Goal: Obtain resource: Download file/media

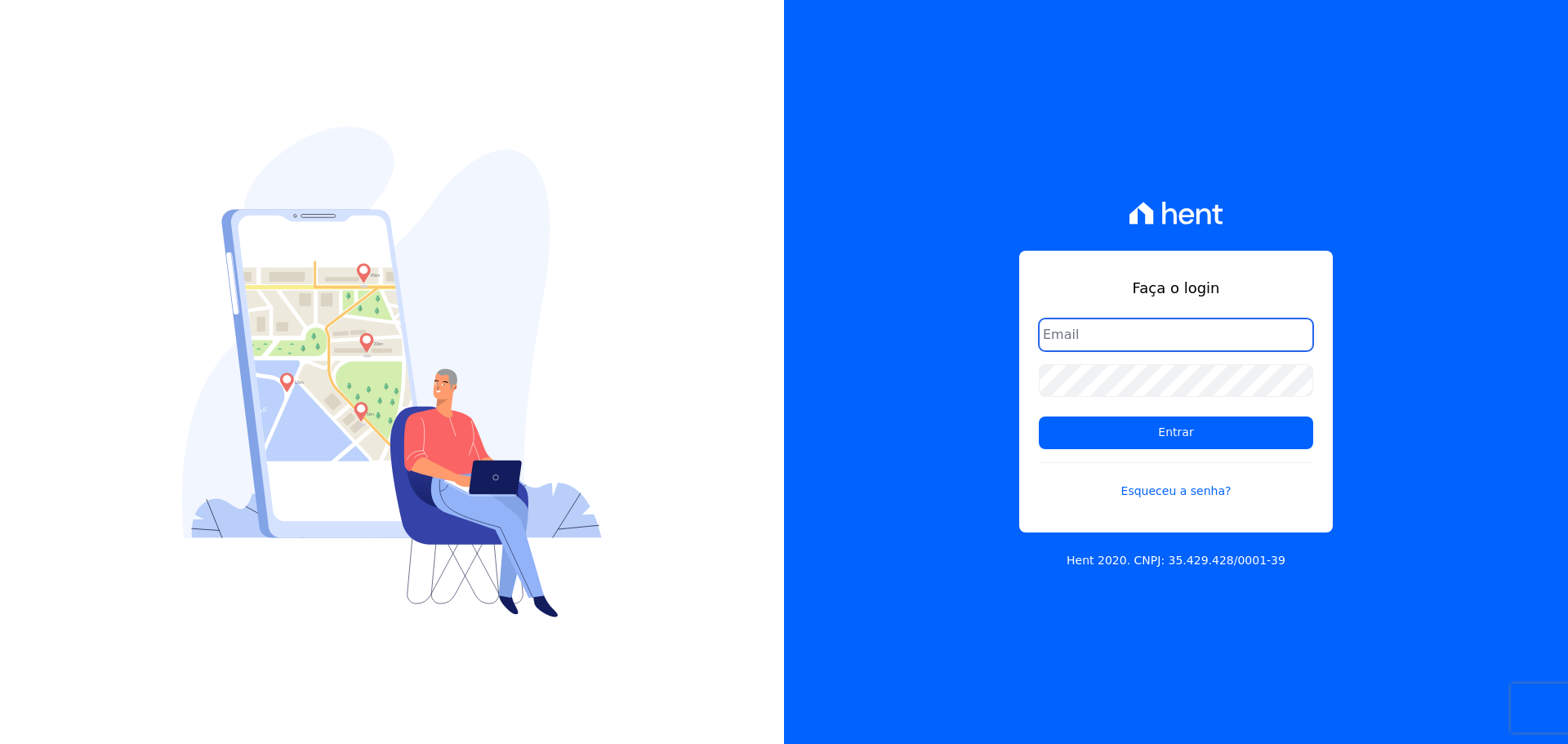
click at [1146, 337] on input "email" at bounding box center [1176, 334] width 274 height 32
type input "mauricio.leonardo@gmail.com"
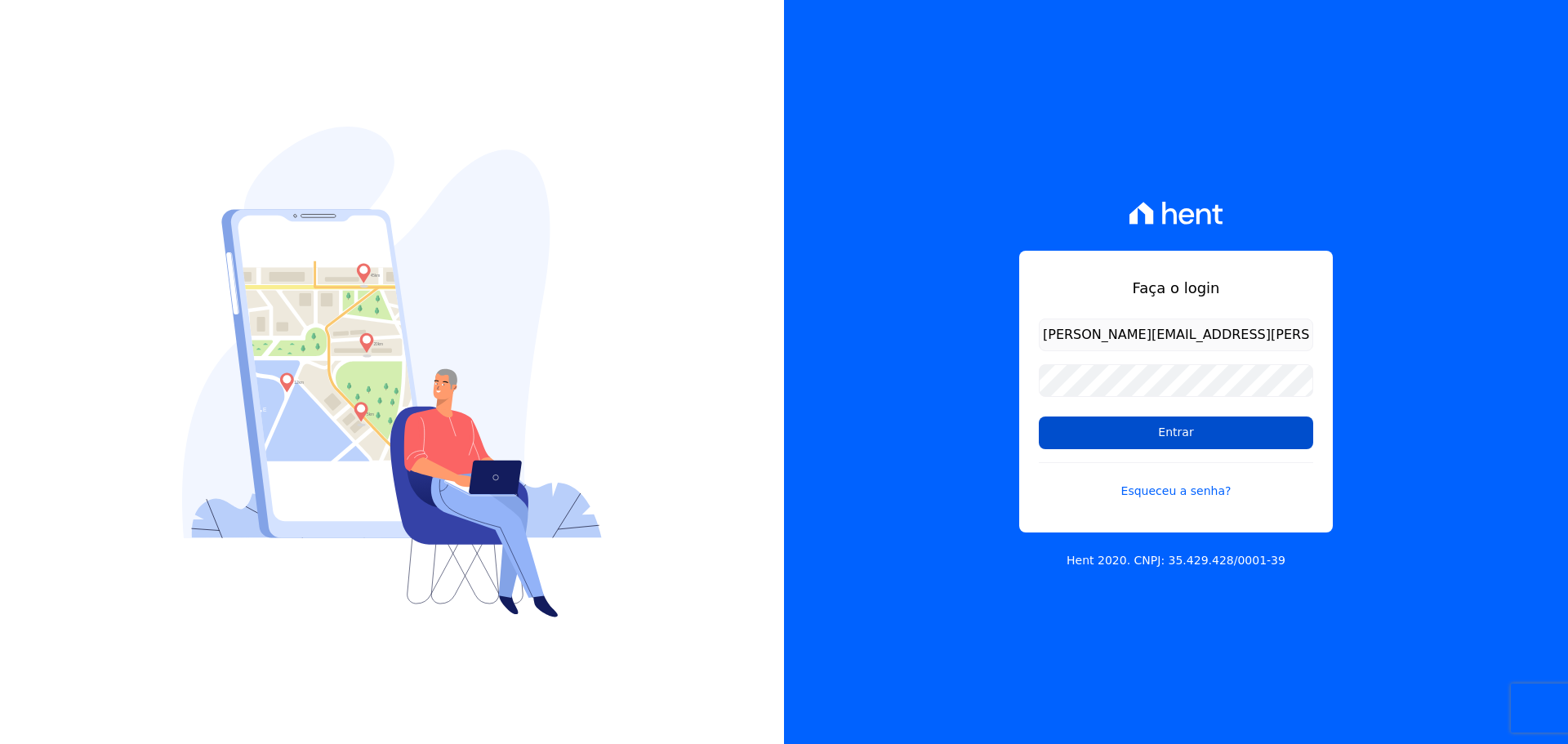
click at [1134, 438] on input "Entrar" at bounding box center [1176, 432] width 274 height 32
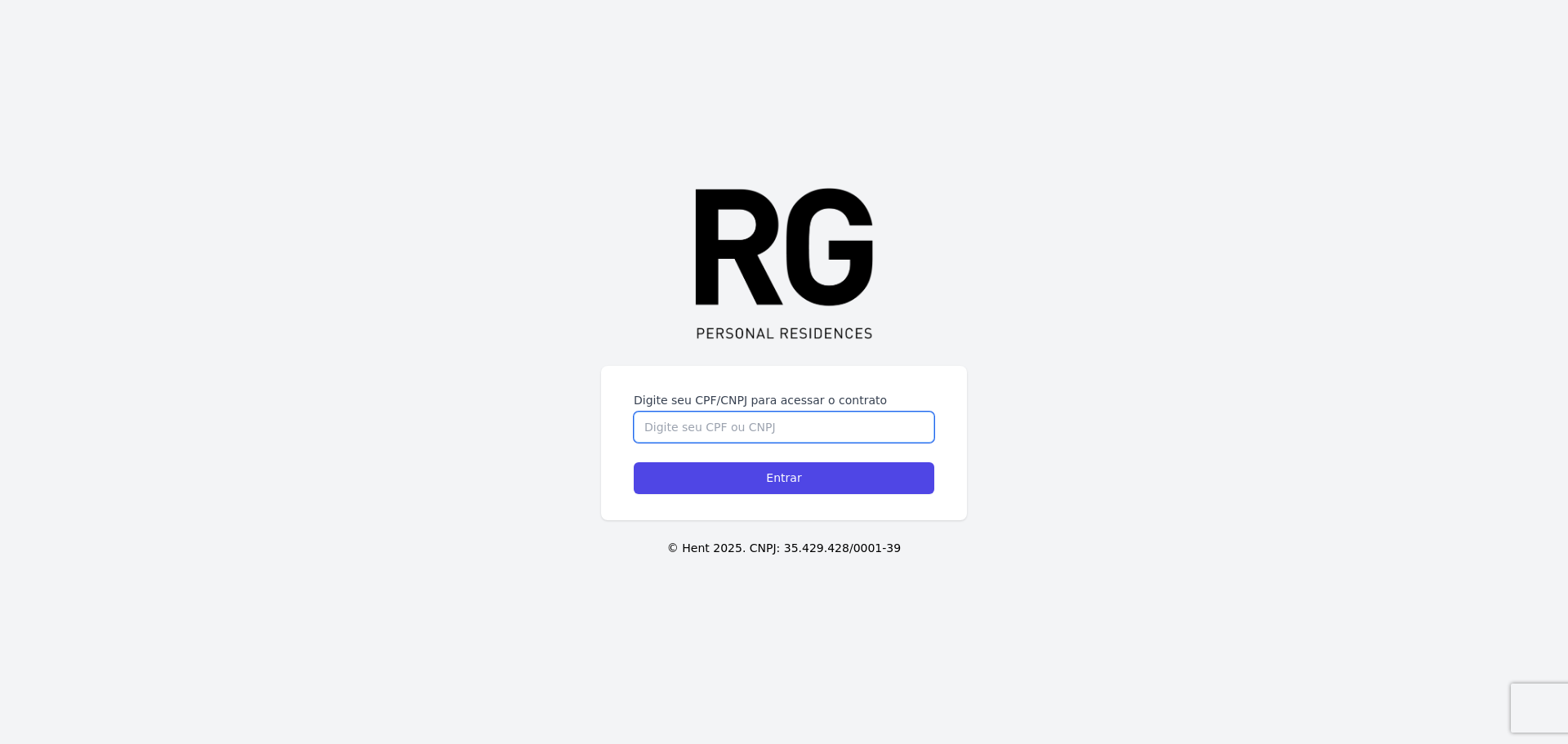
click at [758, 428] on input "Digite seu CPF/CNPJ para acessar o contrato" at bounding box center [784, 426] width 300 height 31
type input "08140123706"
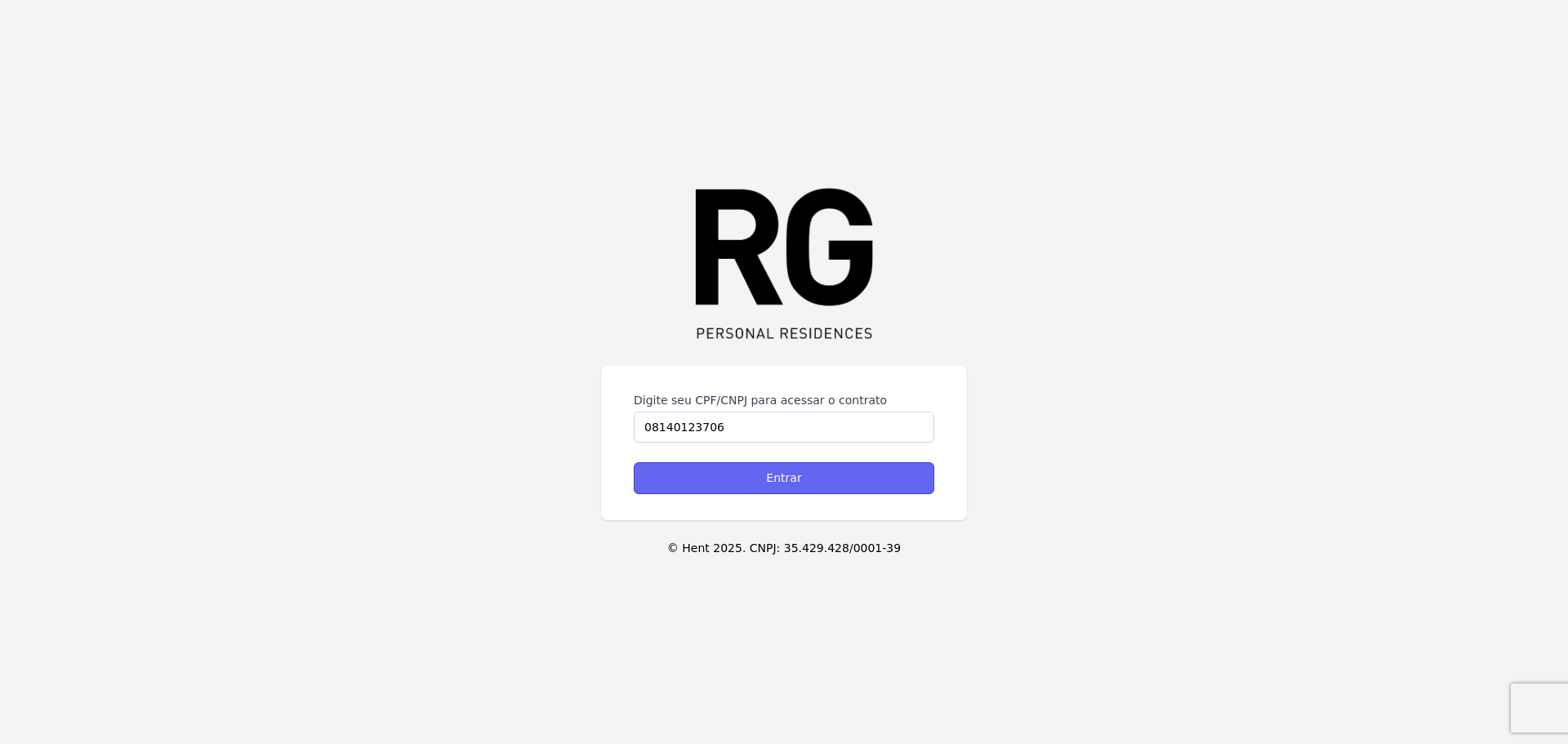
click at [753, 474] on input "Entrar" at bounding box center [784, 478] width 300 height 32
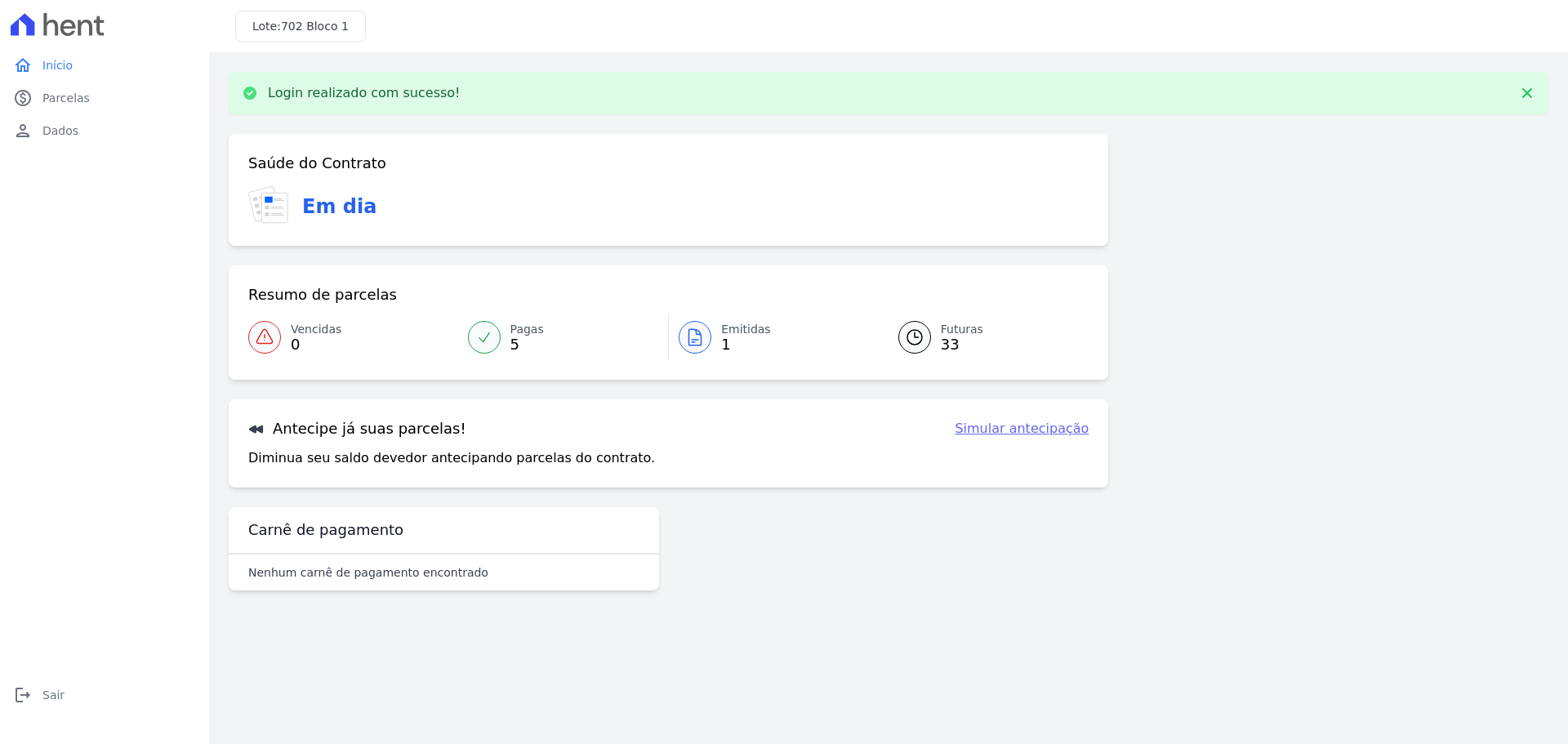
click at [700, 346] on icon at bounding box center [695, 338] width 12 height 17
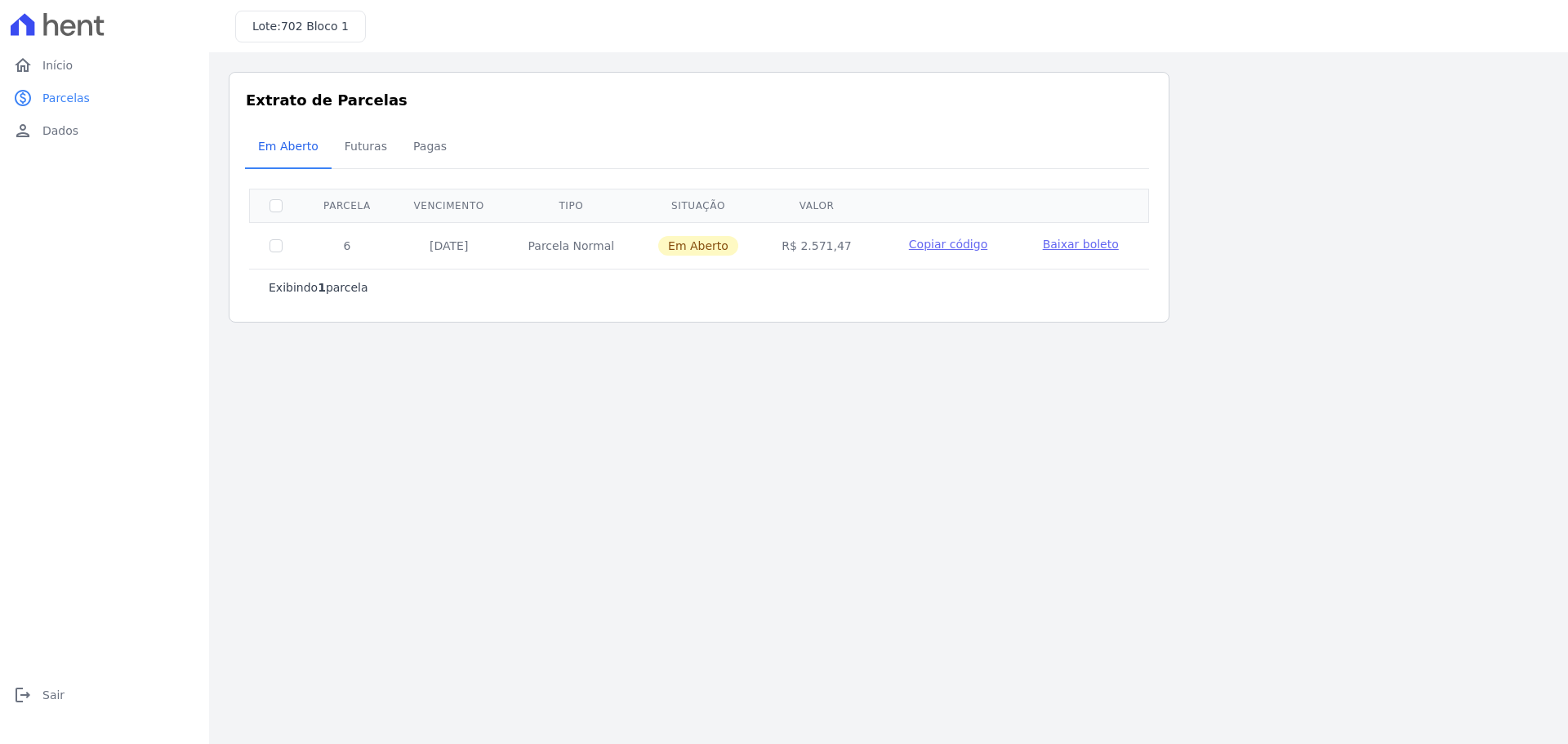
click at [1069, 244] on span "Baixar boleto" at bounding box center [1081, 245] width 76 height 13
click at [75, 67] on link "home Início" at bounding box center [104, 65] width 196 height 32
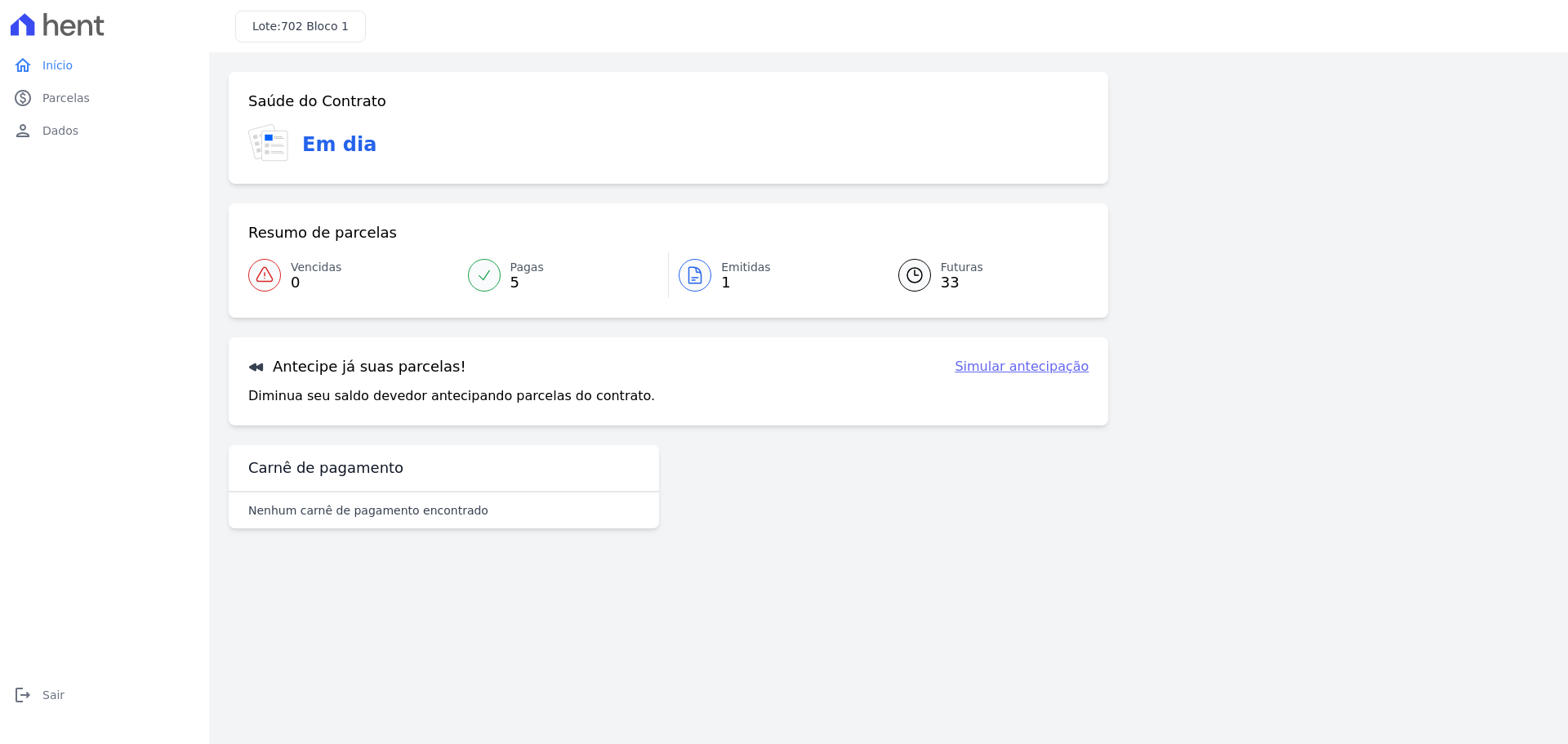
click at [490, 277] on icon at bounding box center [484, 275] width 17 height 17
